Goal: Navigation & Orientation: Understand site structure

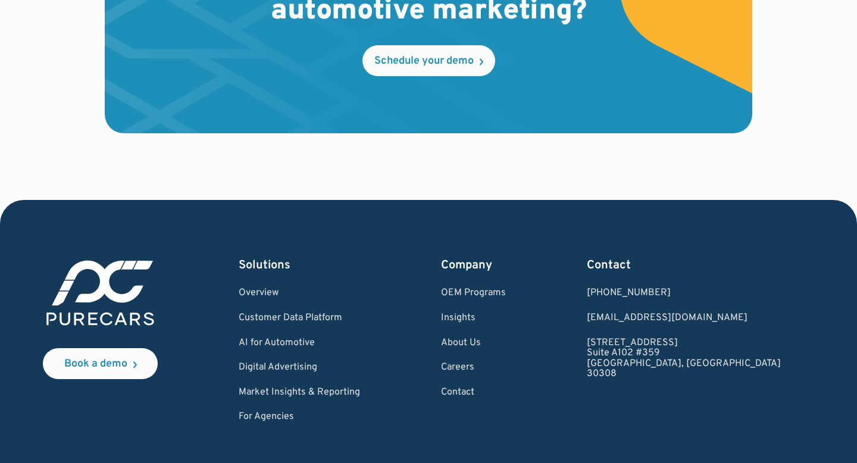
scroll to position [3597, 0]
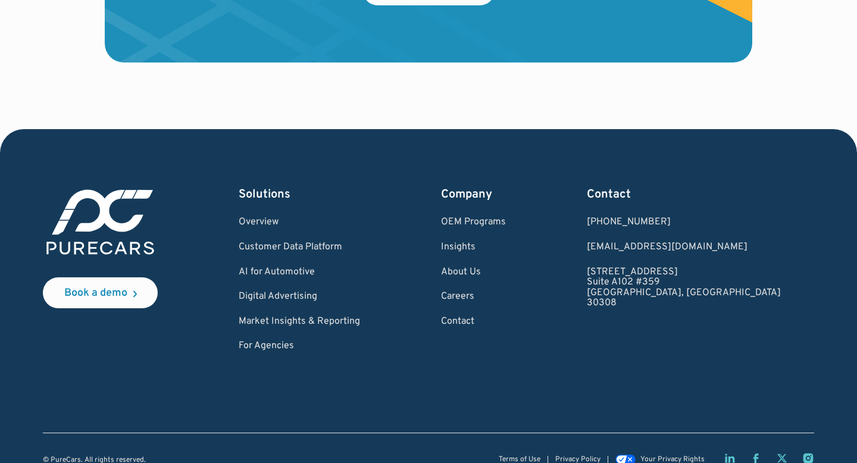
click at [809, 452] on icon "Instagram page" at bounding box center [808, 458] width 12 height 12
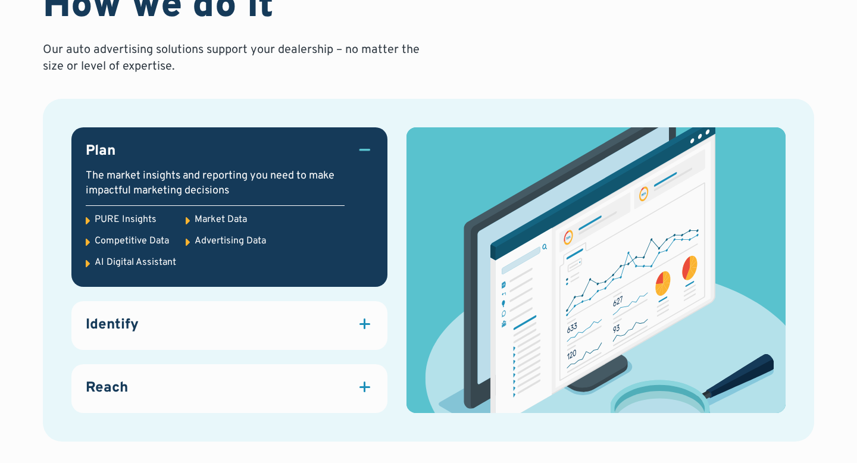
scroll to position [1561, 0]
click at [253, 335] on link "Identify Identify, enrich and segment known and anonymous data, creating a unif…" at bounding box center [229, 325] width 316 height 49
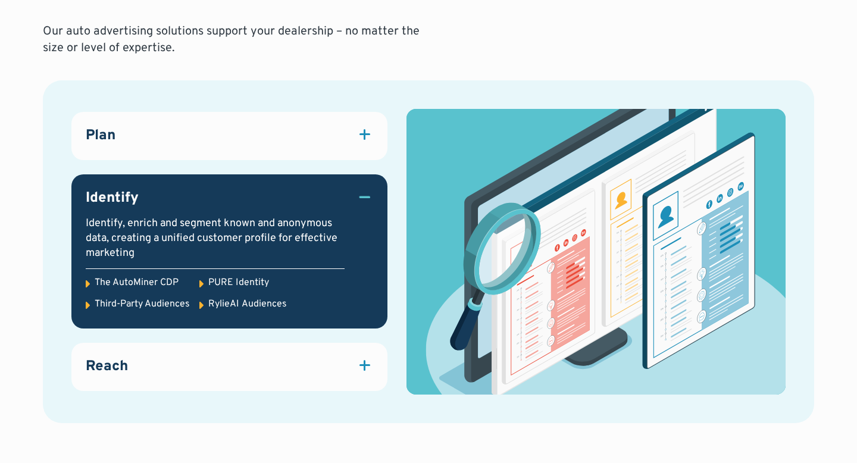
click at [251, 355] on link "Reach Attract quality traffic to your website and dealership with marketing sol…" at bounding box center [229, 367] width 316 height 49
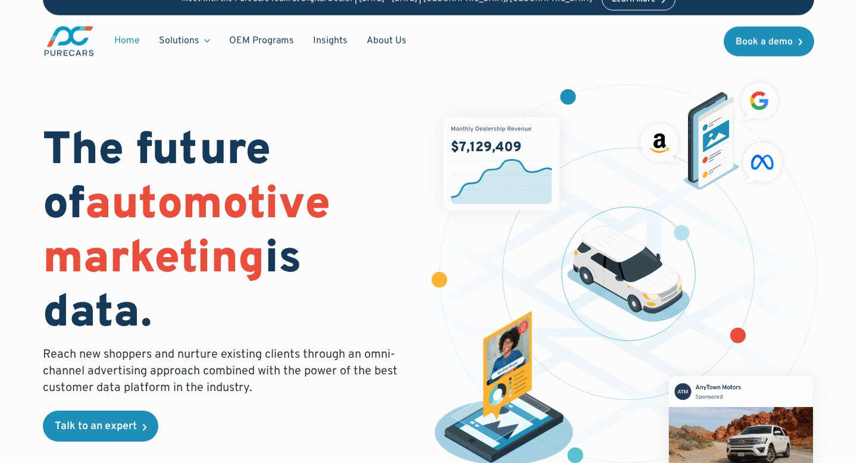
scroll to position [0, 0]
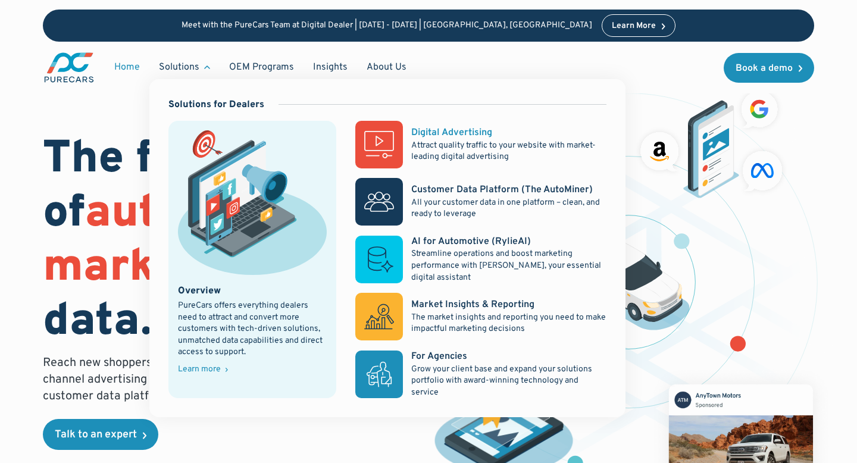
click at [409, 154] on link "Digital Advertising Attract quality traffic to your website with market-leading…" at bounding box center [480, 145] width 251 height 48
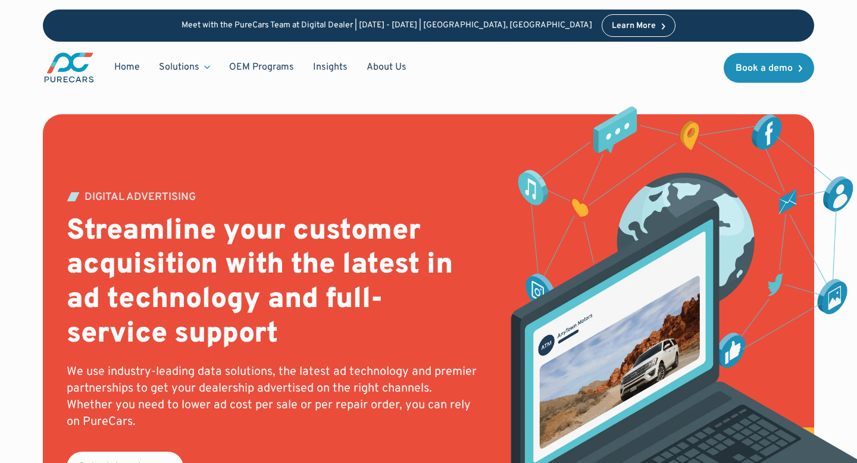
scroll to position [13, 0]
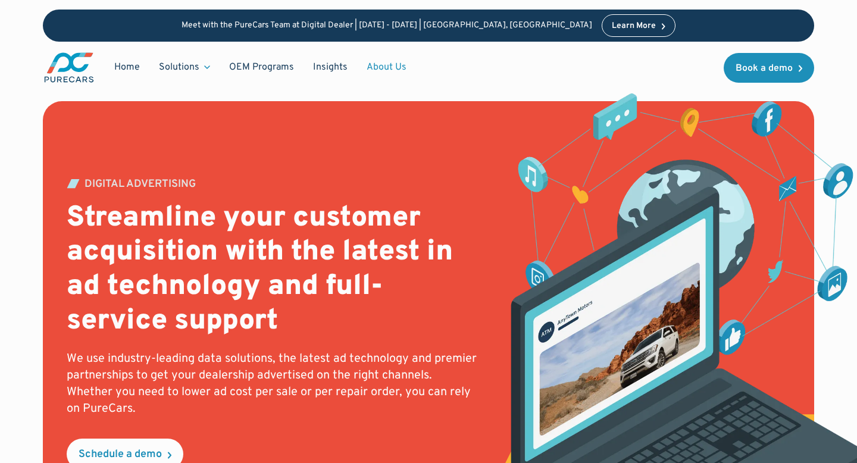
click at [392, 73] on link "About Us" at bounding box center [386, 67] width 59 height 23
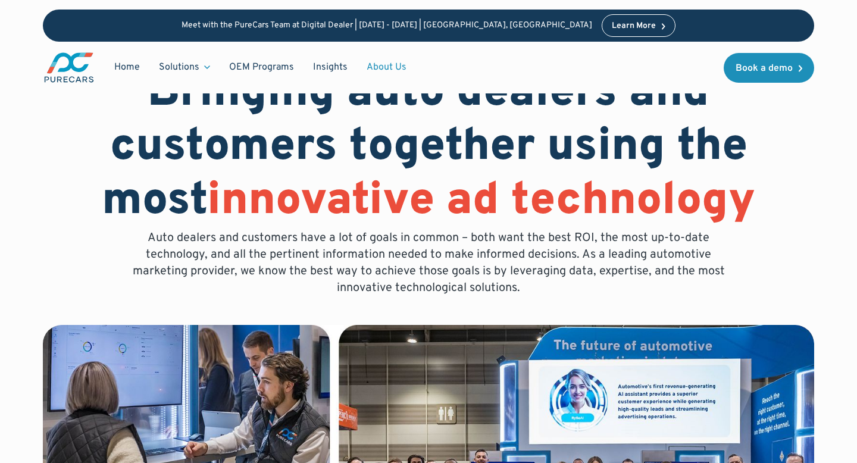
scroll to position [54, 0]
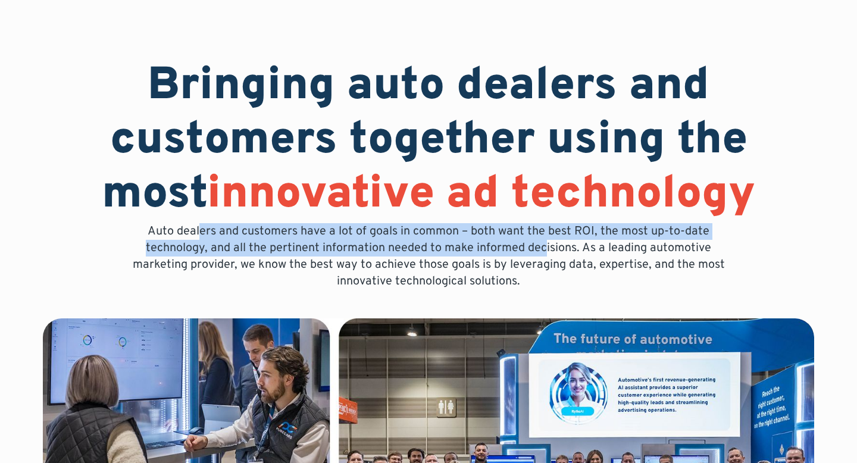
drag, startPoint x: 204, startPoint y: 237, endPoint x: 544, endPoint y: 242, distance: 341.0
click at [544, 242] on p "Auto dealers and customers have a lot of goals in common – both want the best R…" at bounding box center [428, 256] width 609 height 67
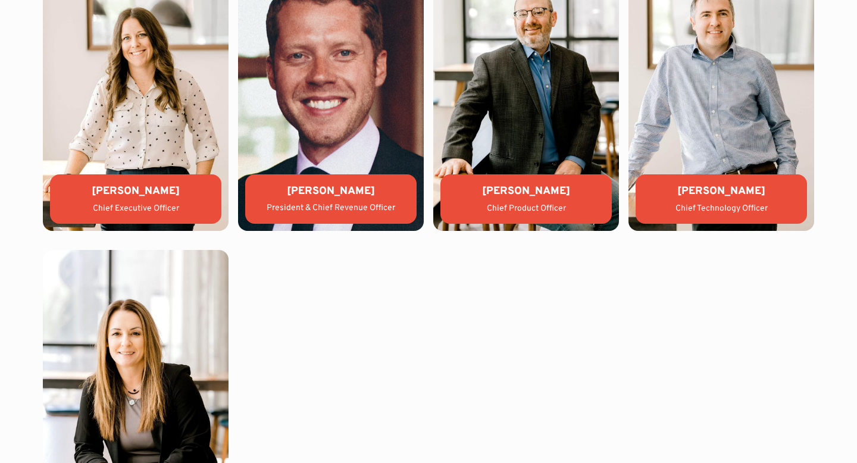
scroll to position [2695, 0]
